Goal: Task Accomplishment & Management: Manage account settings

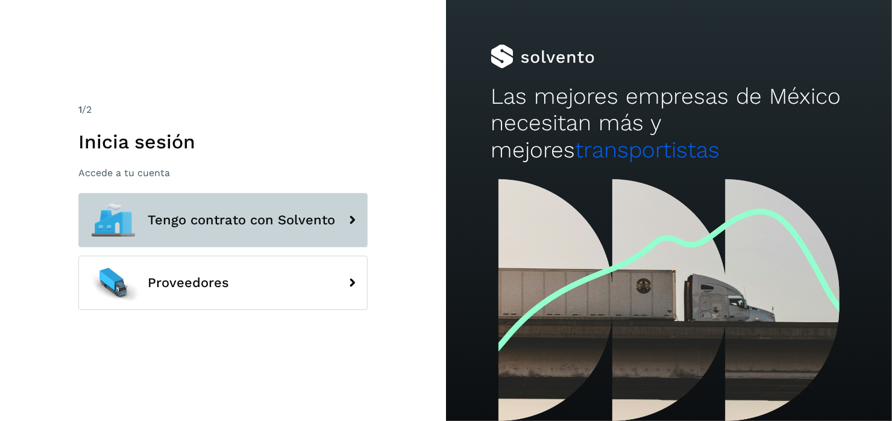
click at [275, 230] on button "Tengo contrato con Solvento" at bounding box center [222, 220] width 289 height 54
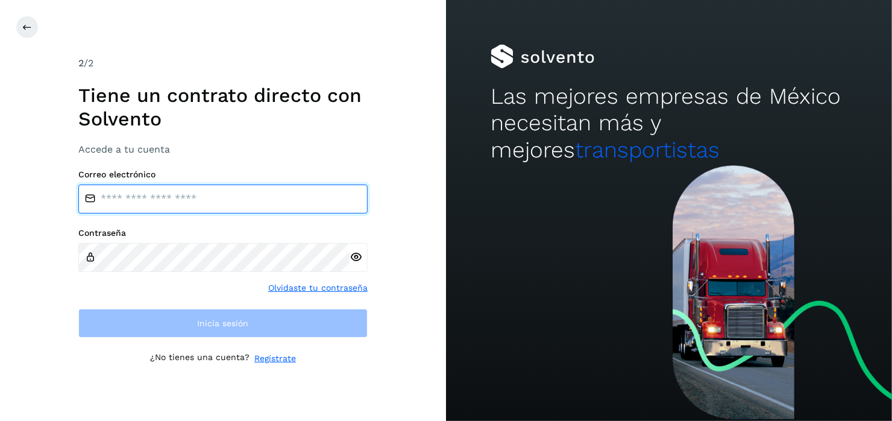
click at [157, 199] on input "email" at bounding box center [222, 198] width 289 height 29
type input "**********"
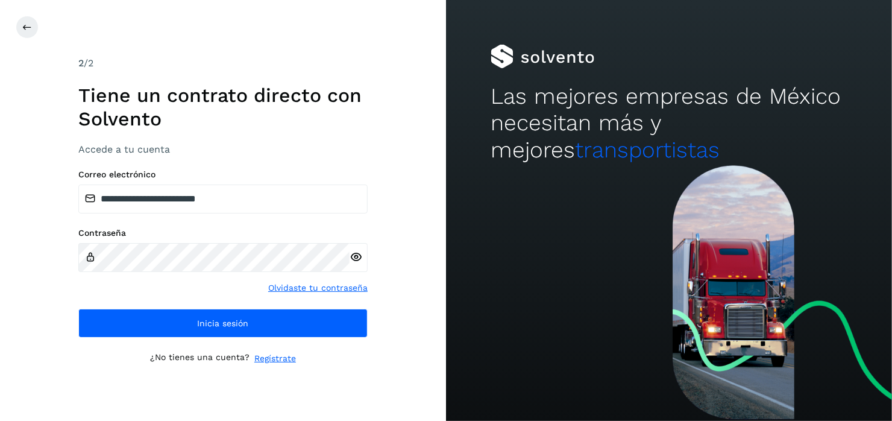
click at [361, 259] on icon at bounding box center [355, 257] width 13 height 13
click at [357, 257] on icon at bounding box center [355, 257] width 13 height 13
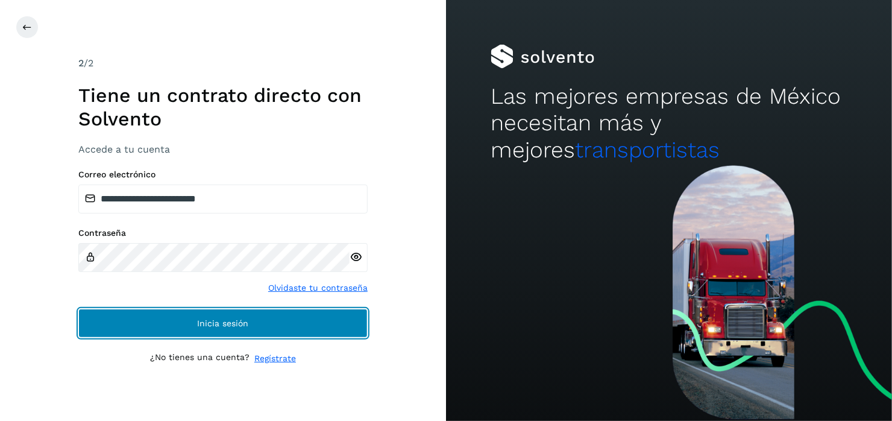
click at [249, 315] on button "Inicia sesión" at bounding box center [222, 323] width 289 height 29
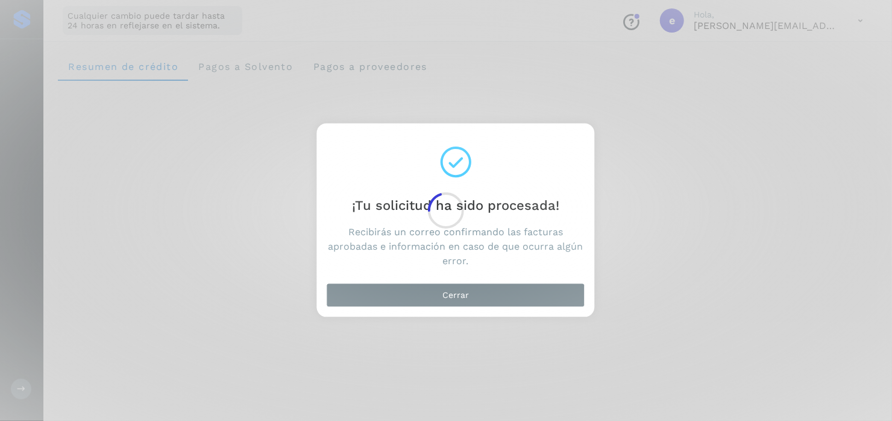
click at [456, 295] on div at bounding box center [446, 210] width 892 height 421
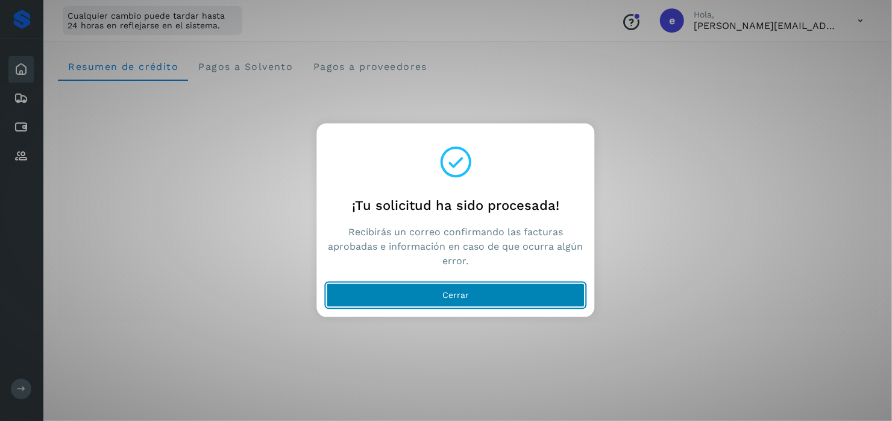
click at [458, 292] on span "Cerrar" at bounding box center [455, 295] width 27 height 8
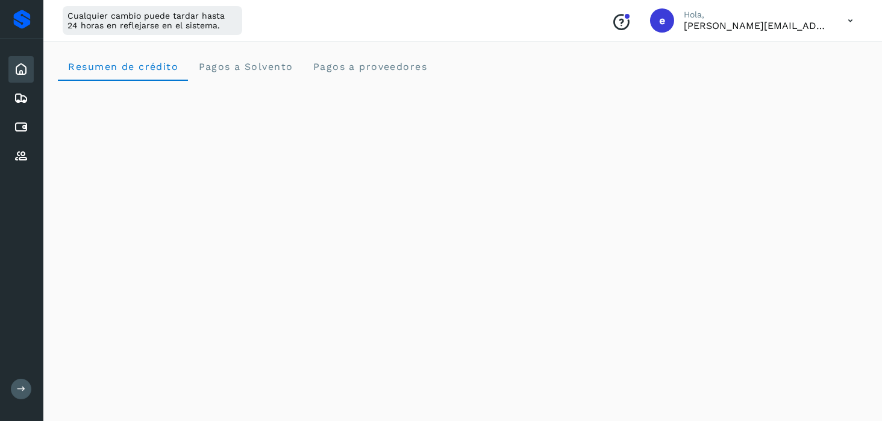
click at [852, 26] on icon at bounding box center [850, 20] width 25 height 25
click at [770, 81] on div "Cerrar sesión" at bounding box center [790, 77] width 143 height 23
